Goal: Communication & Community: Answer question/provide support

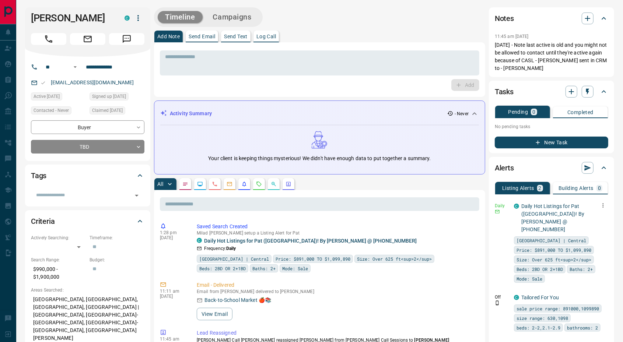
click at [603, 205] on icon "button" at bounding box center [602, 205] width 7 height 7
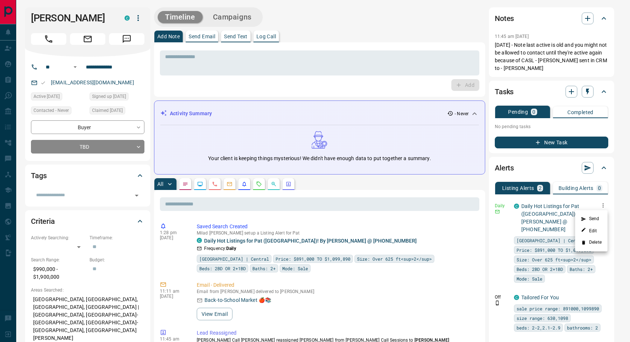
click at [591, 219] on li "Send" at bounding box center [591, 219] width 32 height 12
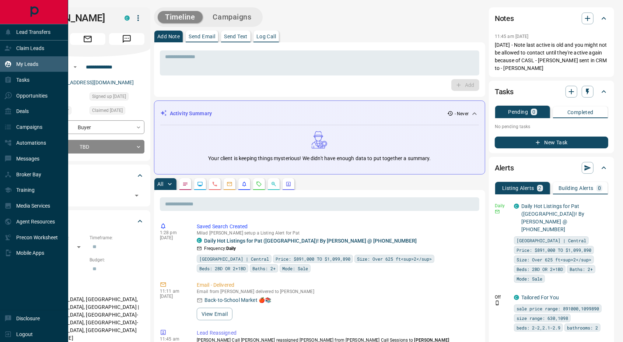
click at [31, 64] on p "My Leads" at bounding box center [27, 64] width 22 height 6
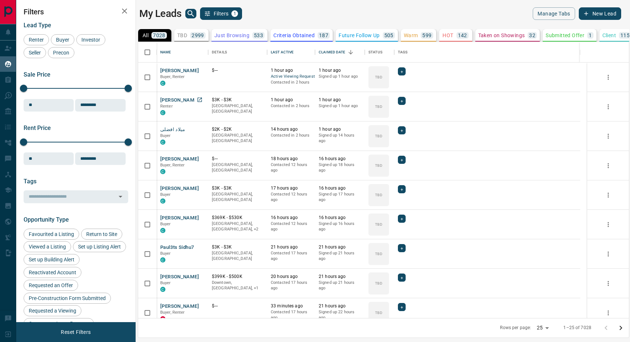
scroll to position [269, 484]
click at [199, 70] on icon "Open in New Tab" at bounding box center [199, 70] width 4 height 4
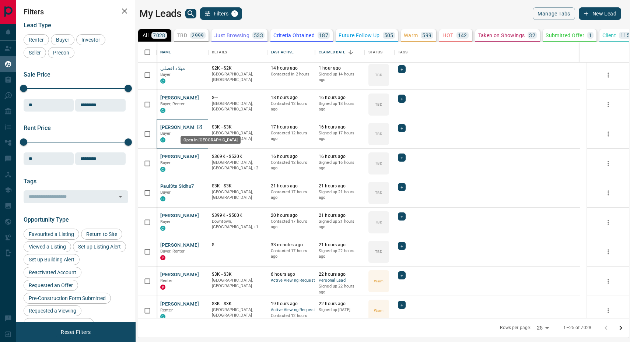
click at [200, 126] on icon "Open in New Tab" at bounding box center [200, 127] width 6 height 6
click at [185, 35] on p "TBD" at bounding box center [182, 35] width 10 height 5
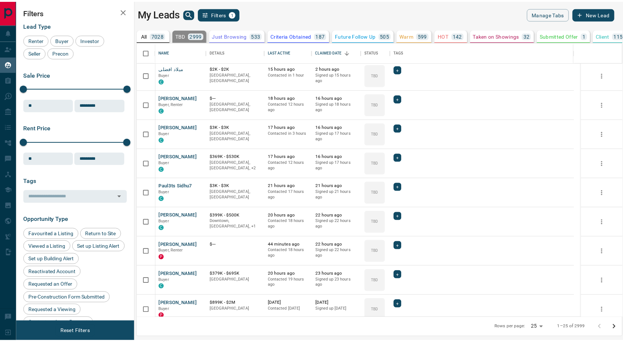
scroll to position [0, 0]
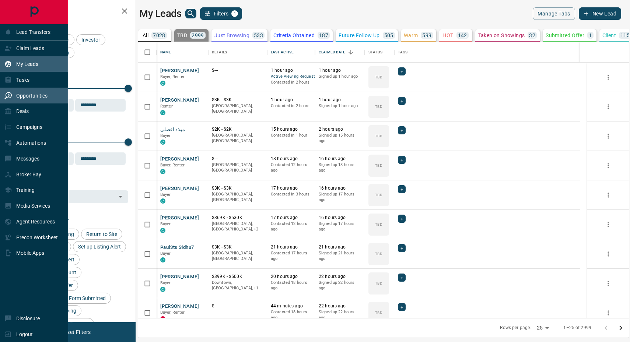
click at [31, 95] on p "Opportunities" at bounding box center [31, 96] width 31 height 6
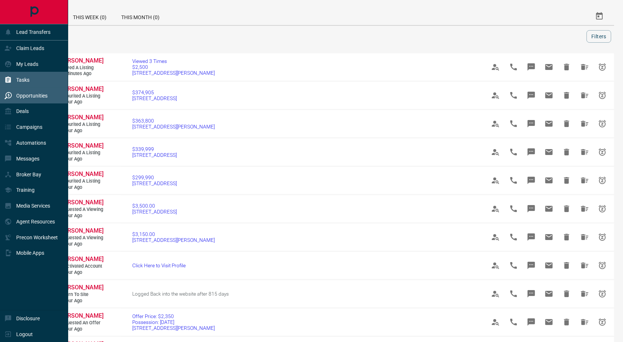
click at [24, 79] on p "Tasks" at bounding box center [22, 80] width 13 height 6
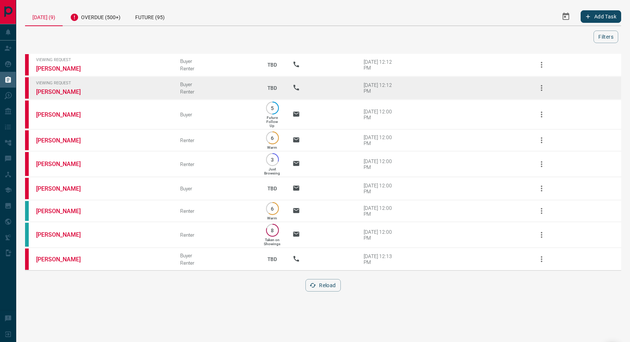
click at [72, 83] on span "Viewing Request" at bounding box center [102, 83] width 133 height 5
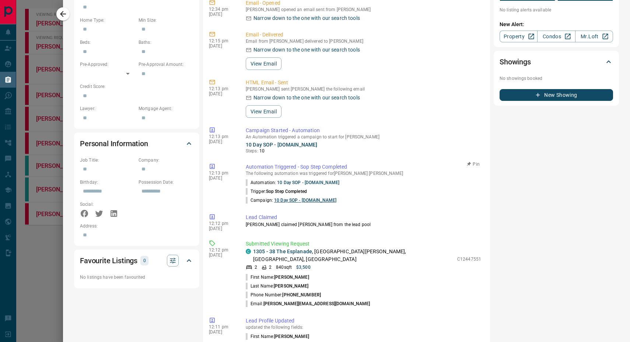
scroll to position [399, 0]
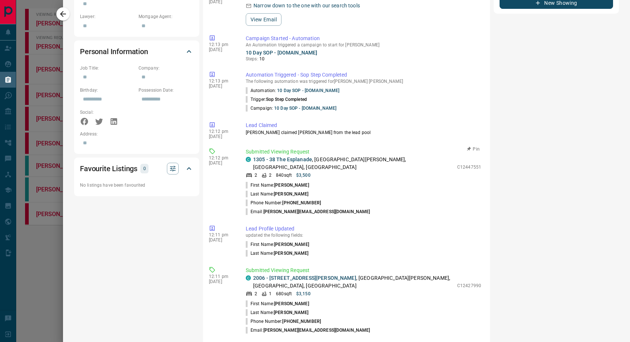
click at [285, 156] on div "Submitted Viewing Request C [STREET_ADDRESS][PERSON_NAME] 2 2 840 sqft $3,500 C…" at bounding box center [365, 182] width 238 height 68
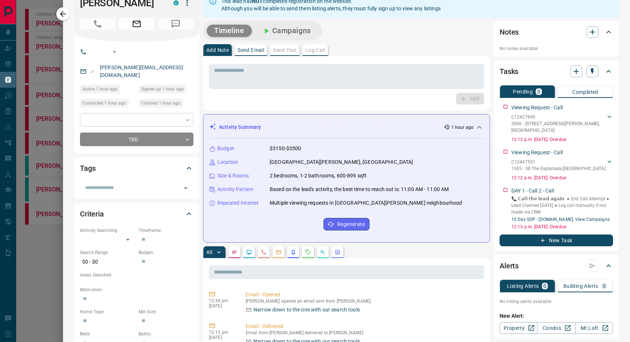
scroll to position [0, 0]
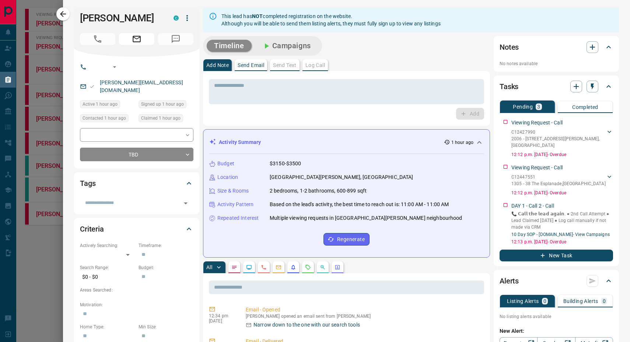
click at [253, 65] on p "Send Email" at bounding box center [250, 65] width 27 height 5
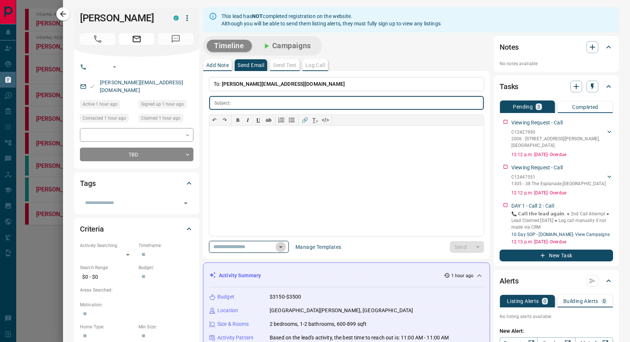
click at [282, 246] on icon "Open" at bounding box center [281, 247] width 4 height 2
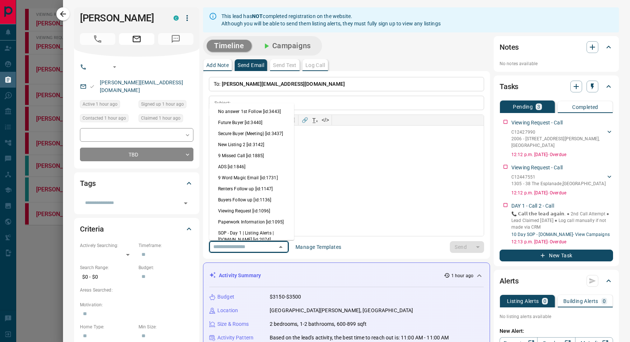
click at [247, 160] on li "9 Missed Call [id:1885]" at bounding box center [251, 156] width 85 height 11
type input "****"
type input "**********"
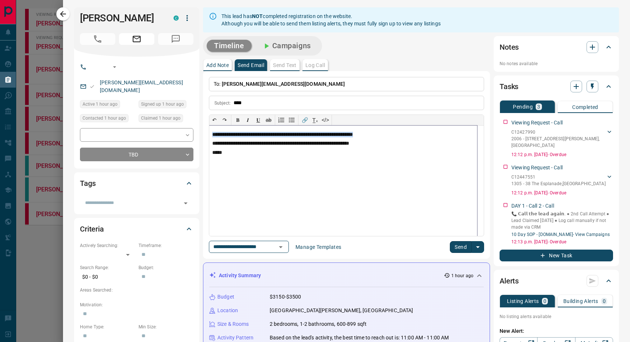
drag, startPoint x: 377, startPoint y: 133, endPoint x: 200, endPoint y: 125, distance: 177.6
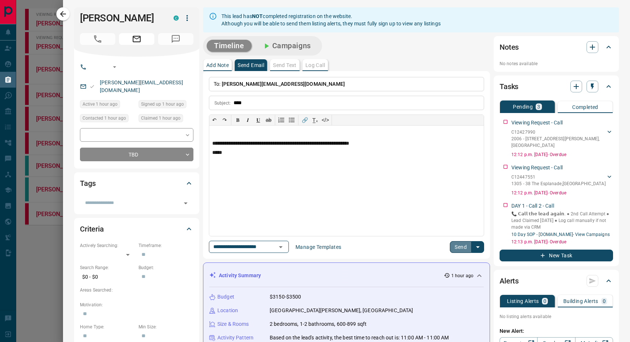
click at [450, 244] on button "Send" at bounding box center [461, 247] width 22 height 12
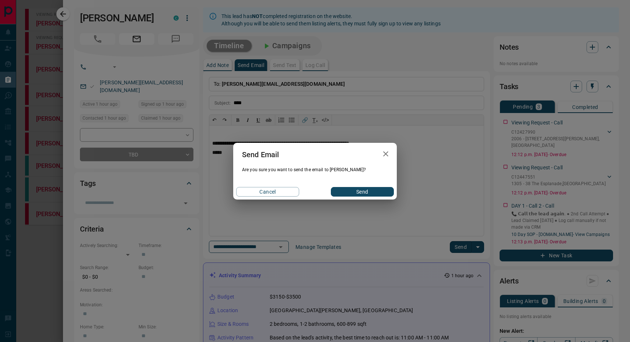
click at [358, 190] on button "Send" at bounding box center [362, 192] width 63 height 10
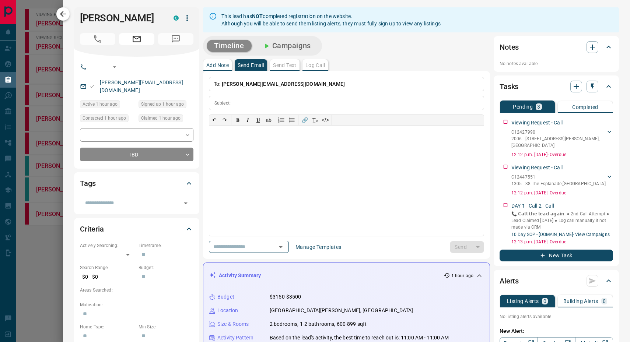
click at [64, 15] on icon "button" at bounding box center [63, 14] width 9 height 9
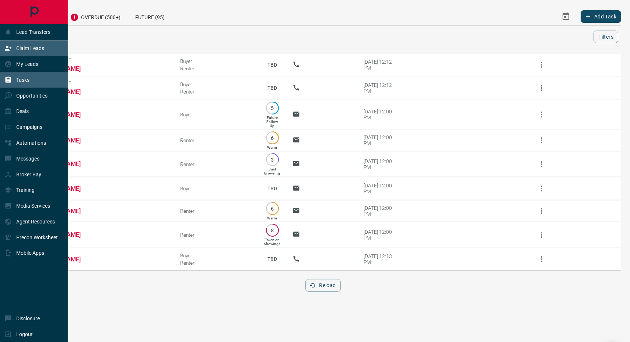
click at [24, 49] on p "Claim Leads" at bounding box center [30, 48] width 28 height 6
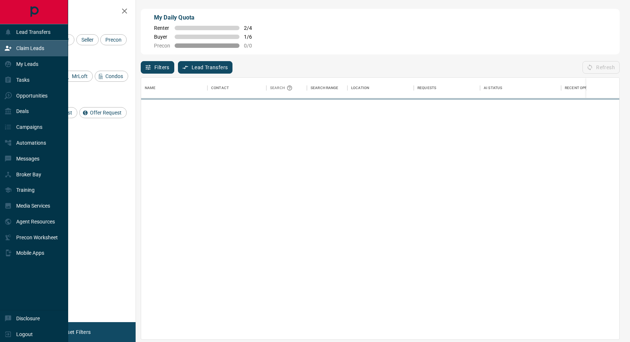
scroll to position [255, 471]
